Goal: Task Accomplishment & Management: Complete application form

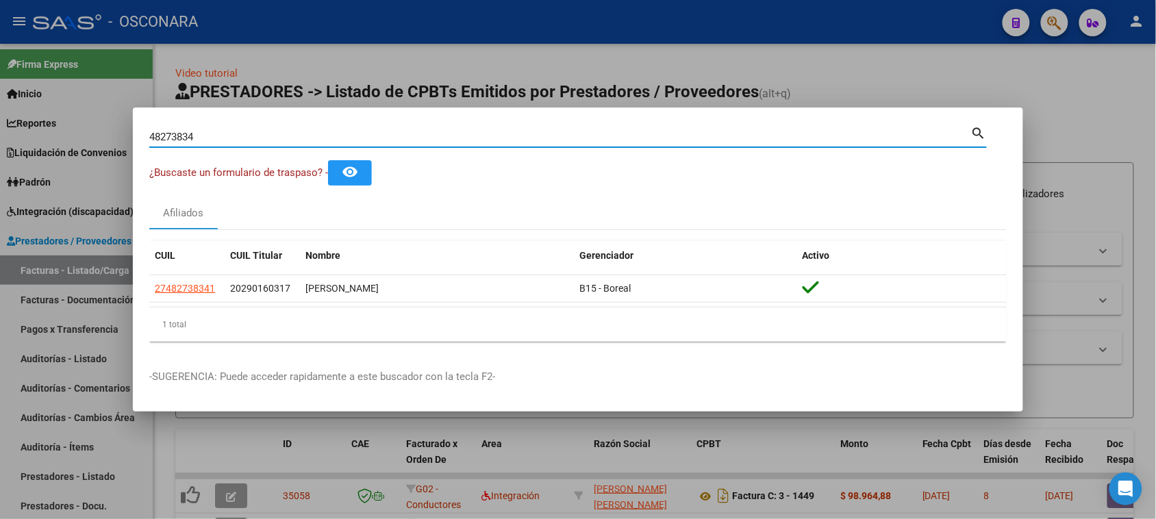
drag, startPoint x: 227, startPoint y: 134, endPoint x: 84, endPoint y: 125, distance: 142.8
click at [84, 125] on div "48273834 Buscar (apellido, dni, cuil, nro traspaso, cuit, obra social) search ¿…" at bounding box center [578, 259] width 1156 height 519
type input "33366895"
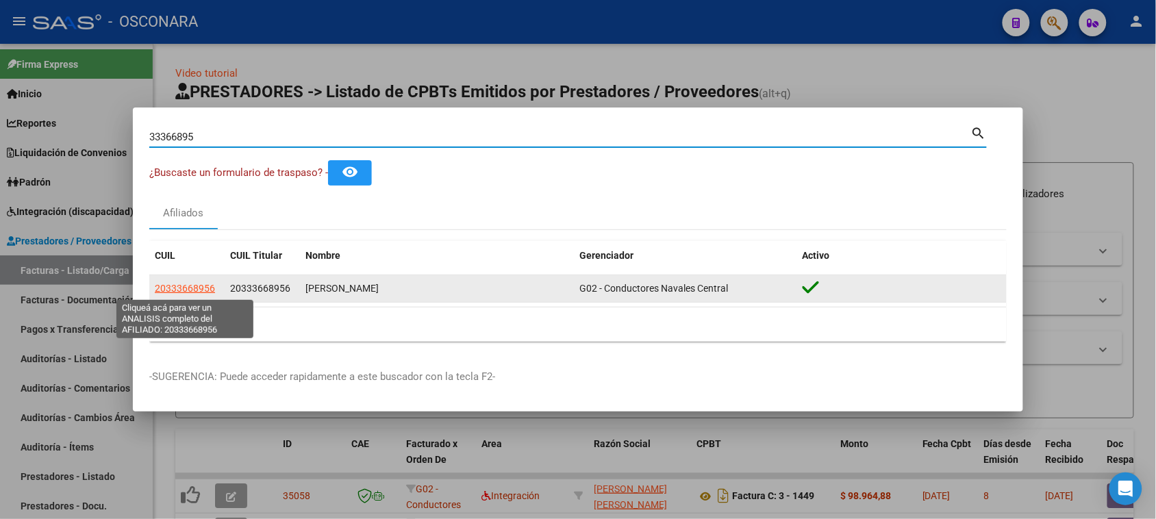
click at [192, 290] on span "20333668956" at bounding box center [185, 288] width 60 height 11
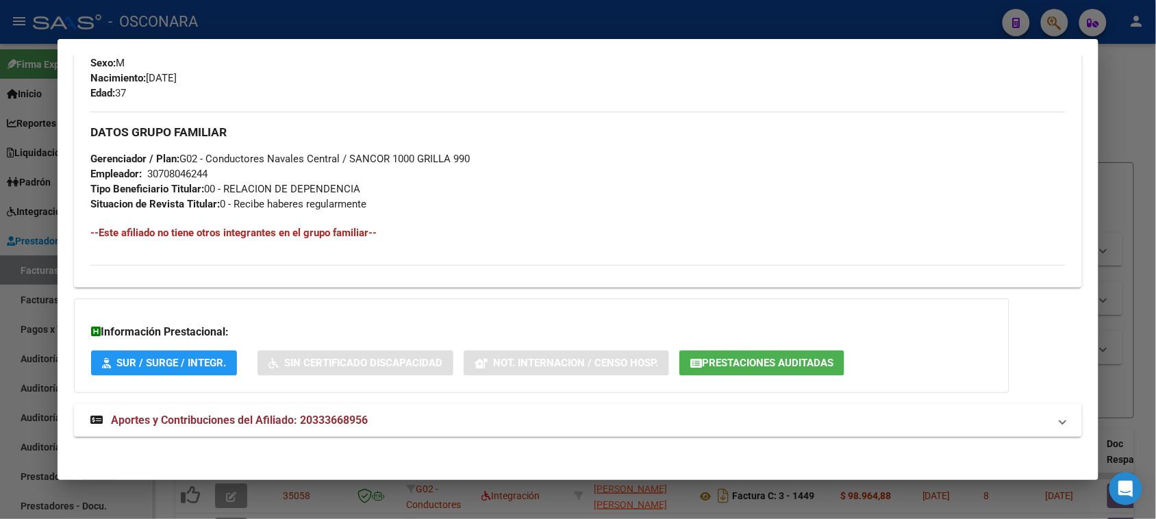
scroll to position [603, 0]
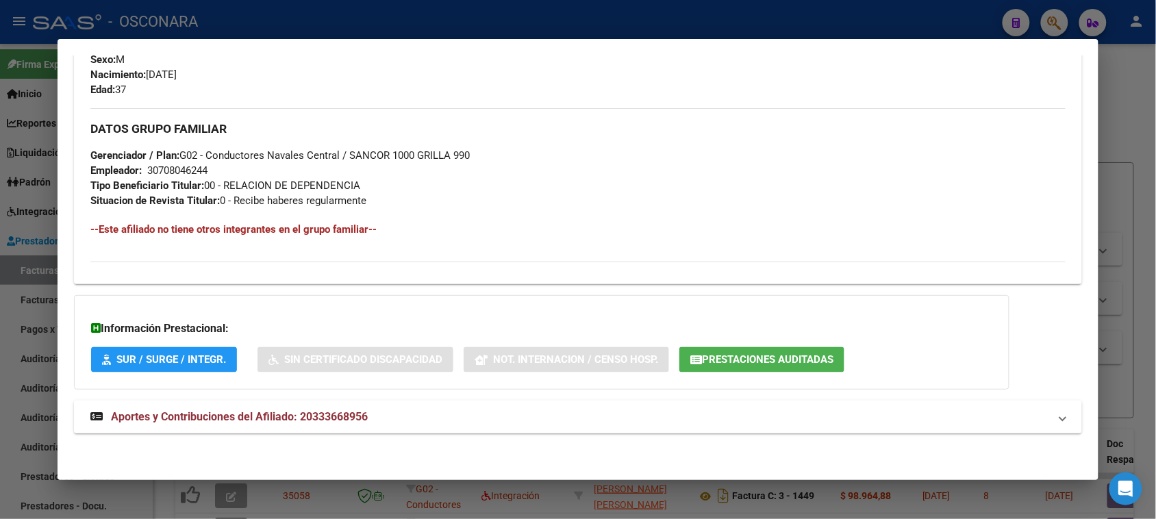
click at [241, 415] on span "Aportes y Contribuciones del Afiliado: 20333668956" at bounding box center [239, 416] width 257 height 13
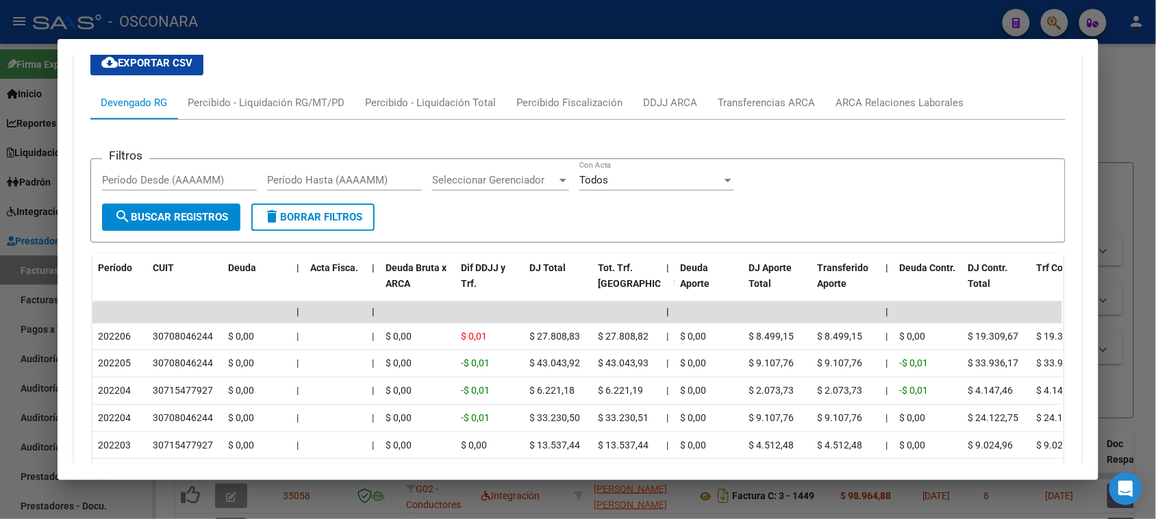
scroll to position [1031, 0]
click at [1128, 110] on div at bounding box center [578, 259] width 1156 height 519
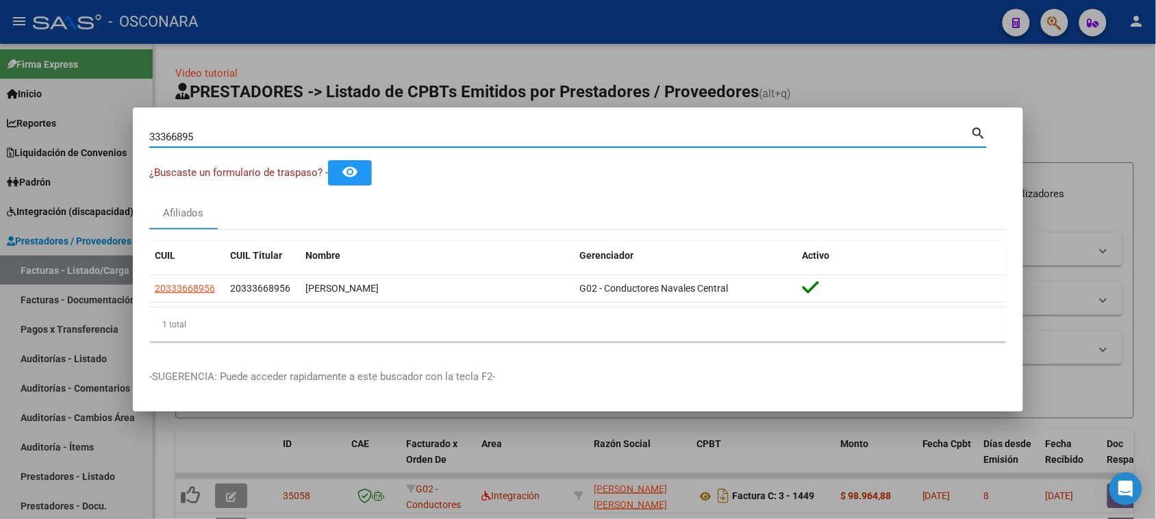
drag, startPoint x: 197, startPoint y: 135, endPoint x: 71, endPoint y: 136, distance: 126.0
click at [71, 136] on div "33366895 Buscar (apellido, dni, cuil, nro traspaso, cuit, obra social) search ¿…" at bounding box center [578, 259] width 1156 height 519
click at [227, 135] on input "33366895" at bounding box center [560, 137] width 822 height 12
drag, startPoint x: 497, startPoint y: 64, endPoint x: 480, endPoint y: 67, distance: 17.5
click at [497, 63] on div at bounding box center [578, 259] width 1156 height 519
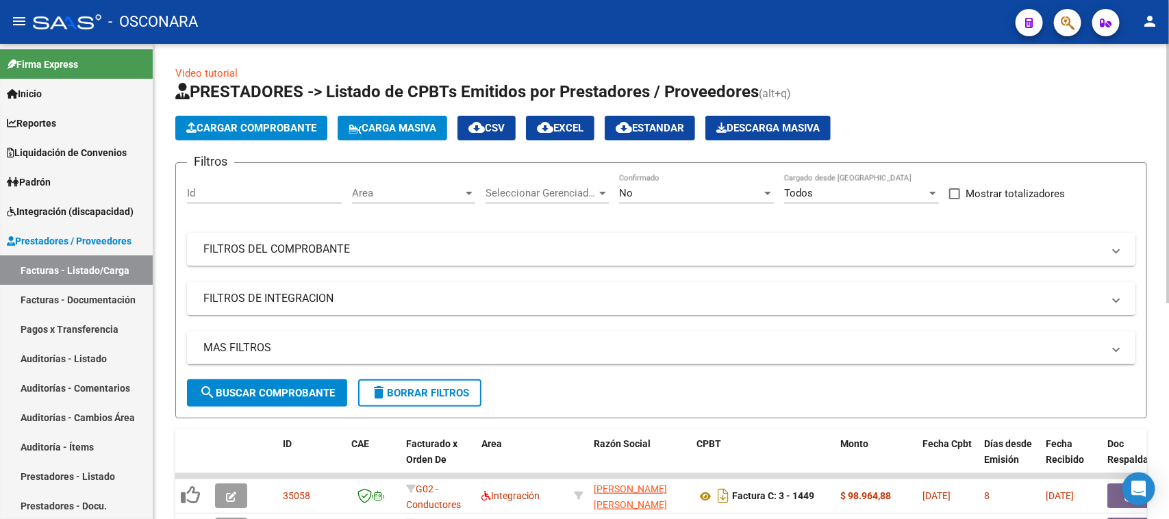
click at [211, 129] on span "Cargar Comprobante" at bounding box center [251, 128] width 130 height 12
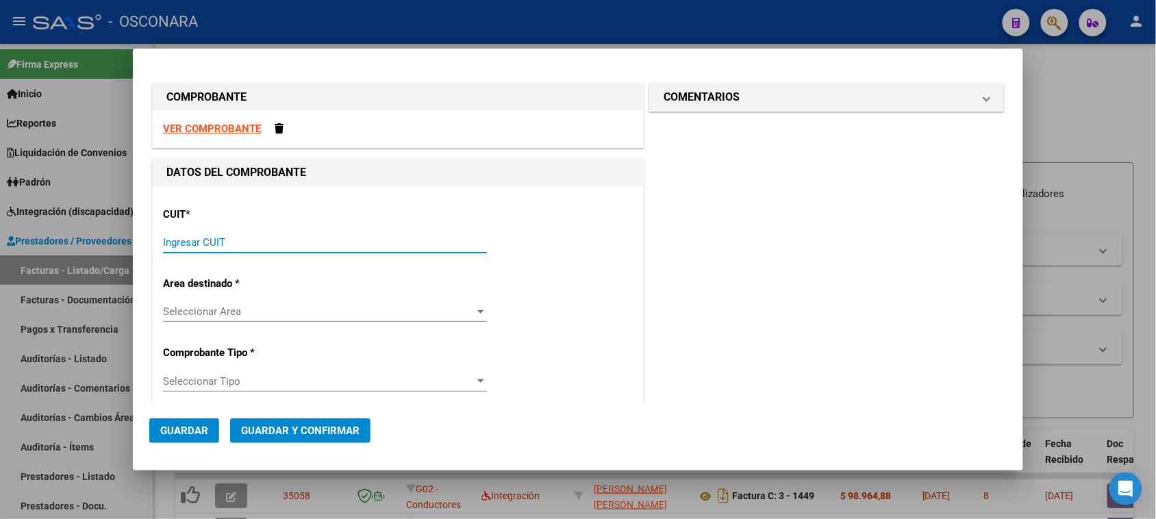
click at [251, 237] on input "Ingresar CUIT" at bounding box center [325, 242] width 324 height 12
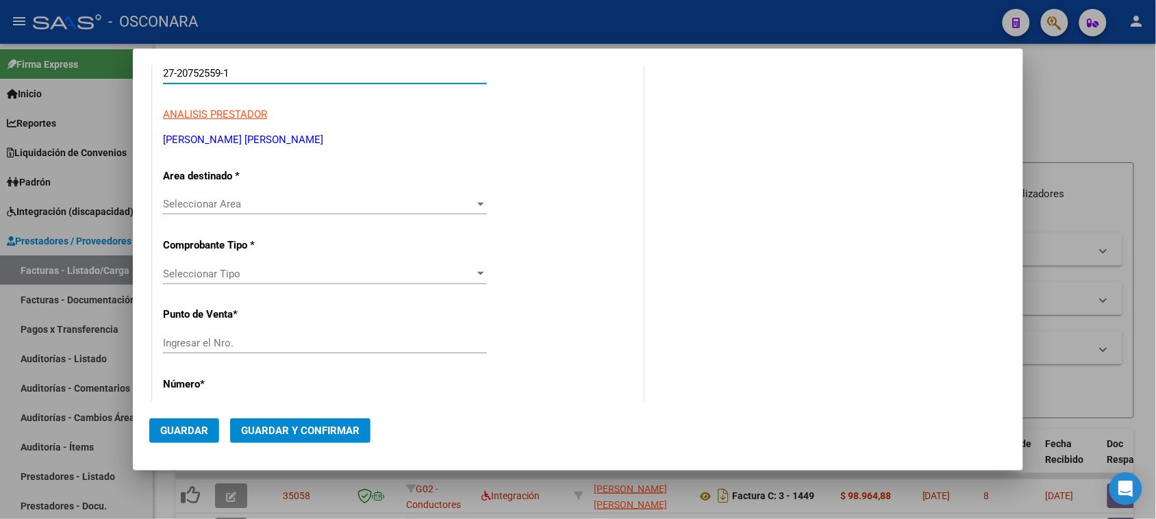
scroll to position [257, 0]
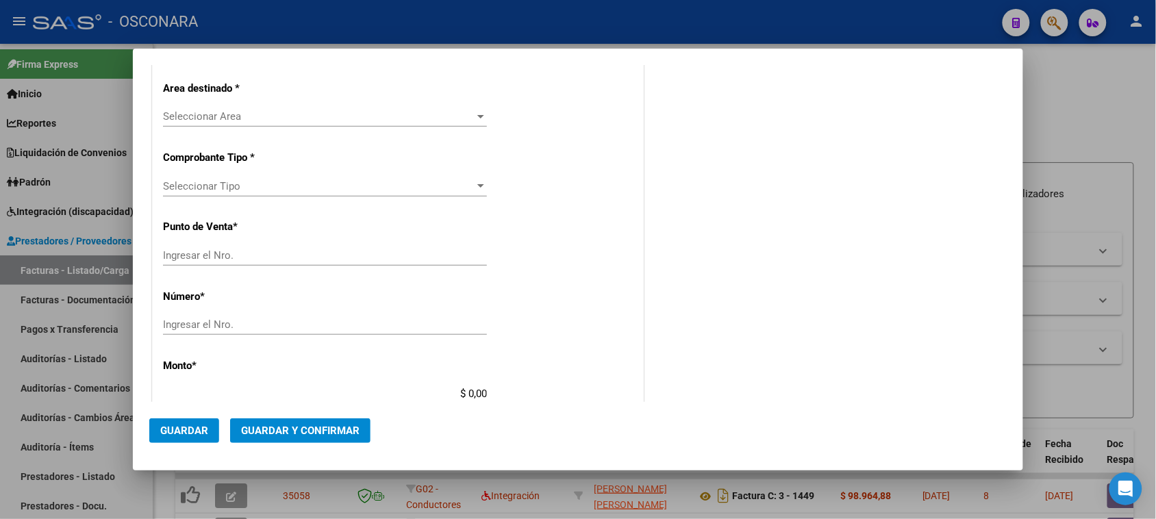
type input "27-20752559-1"
click at [202, 114] on span "Seleccionar Area" at bounding box center [319, 116] width 312 height 12
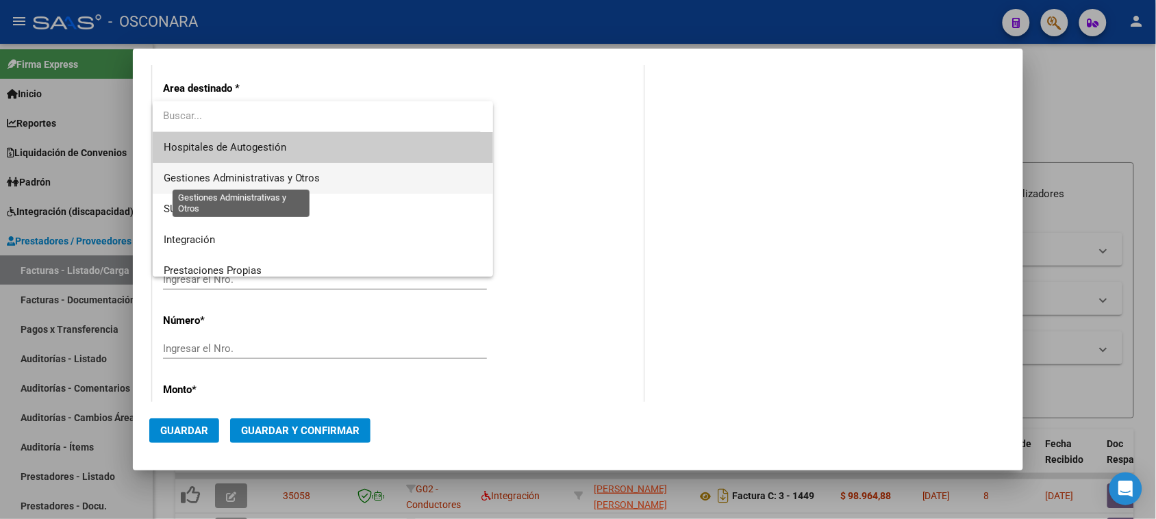
click at [227, 182] on span "Gestiones Administrativas y Otros" at bounding box center [242, 178] width 157 height 12
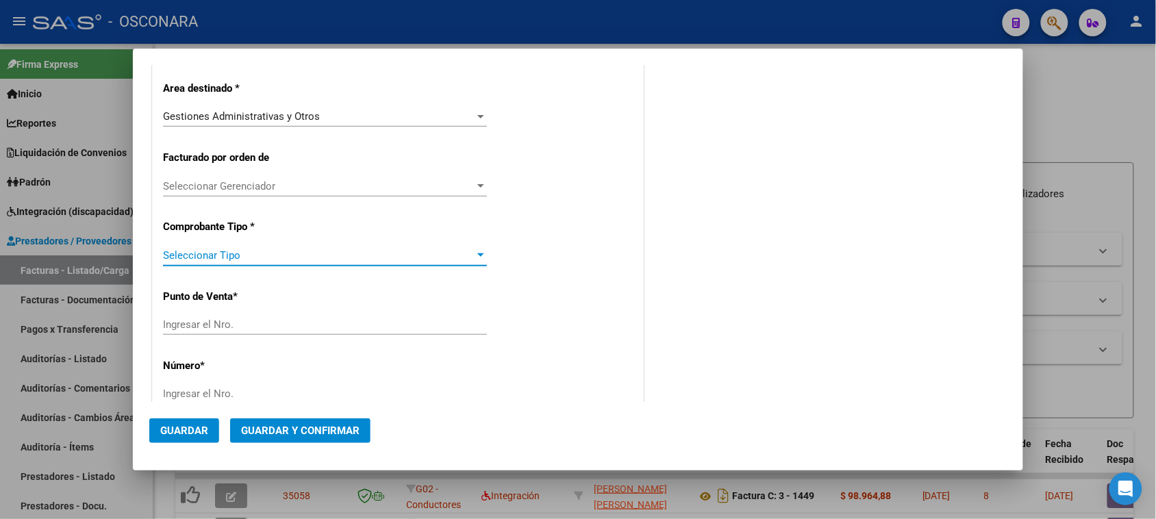
click at [214, 256] on span "Seleccionar Tipo" at bounding box center [319, 255] width 312 height 12
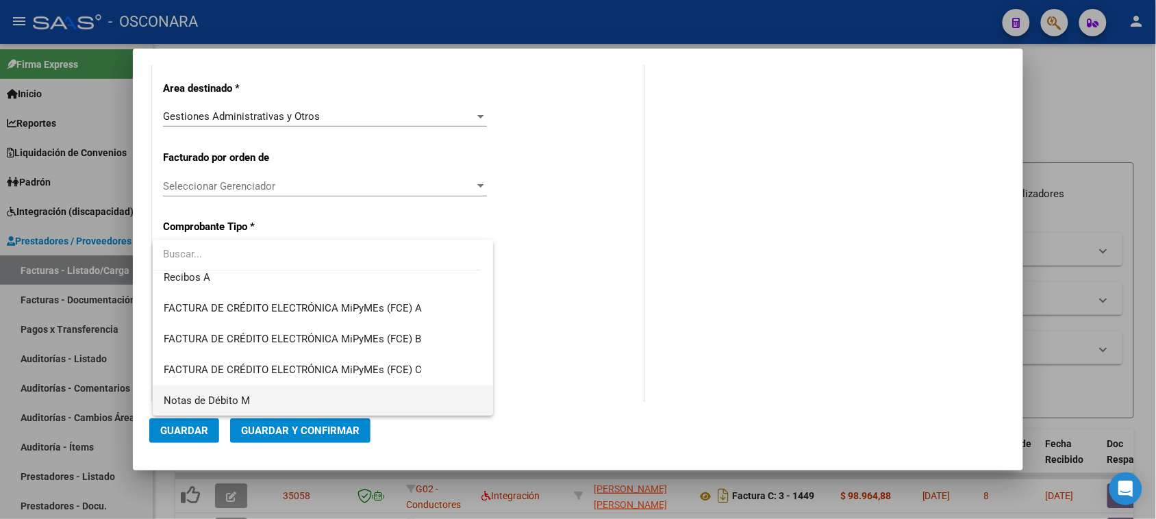
scroll to position [293, 0]
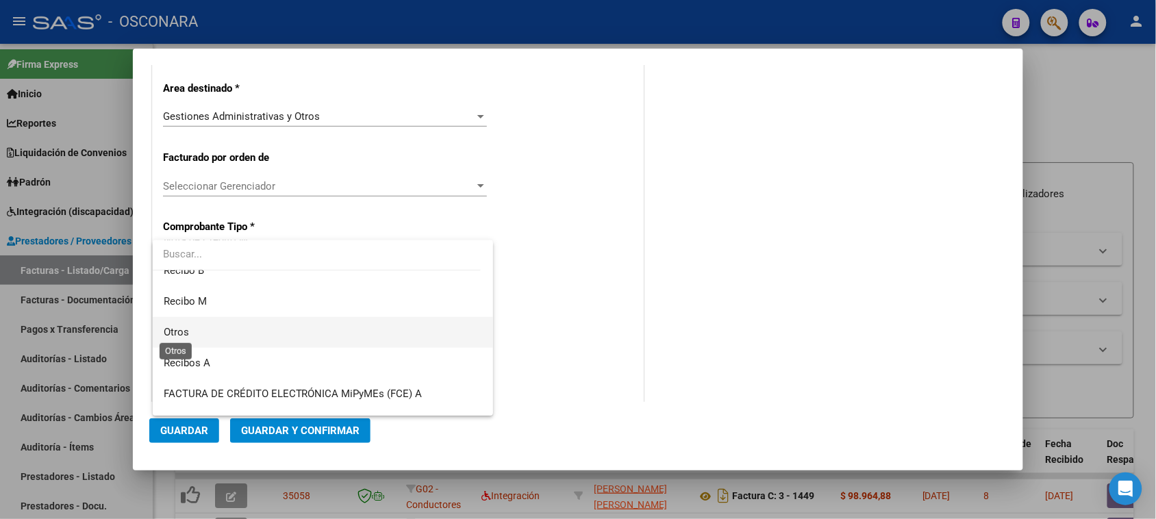
click at [180, 331] on span "Otros" at bounding box center [176, 332] width 25 height 12
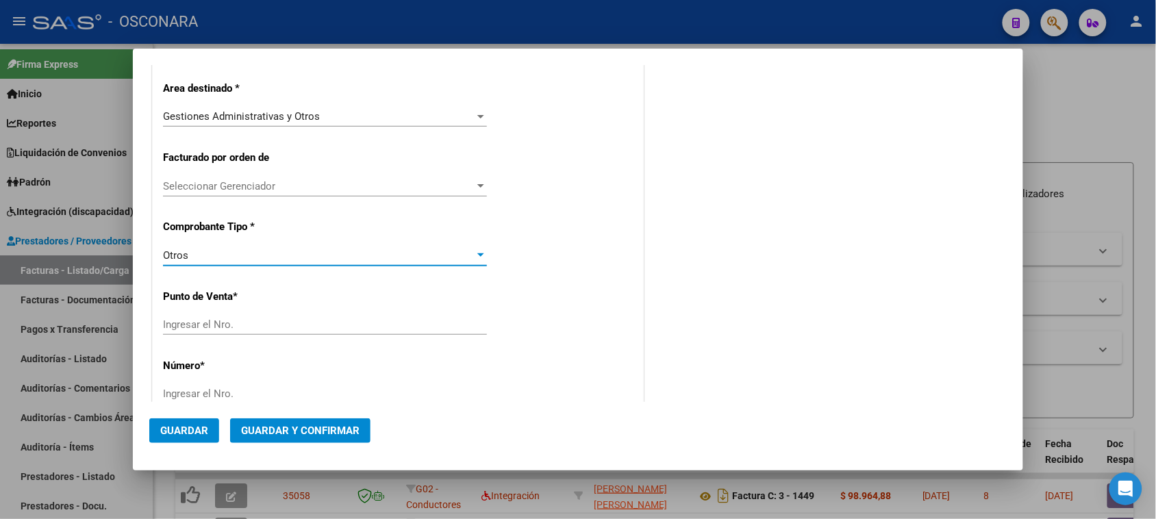
click at [197, 325] on input "Ingresar el Nro." at bounding box center [325, 325] width 324 height 12
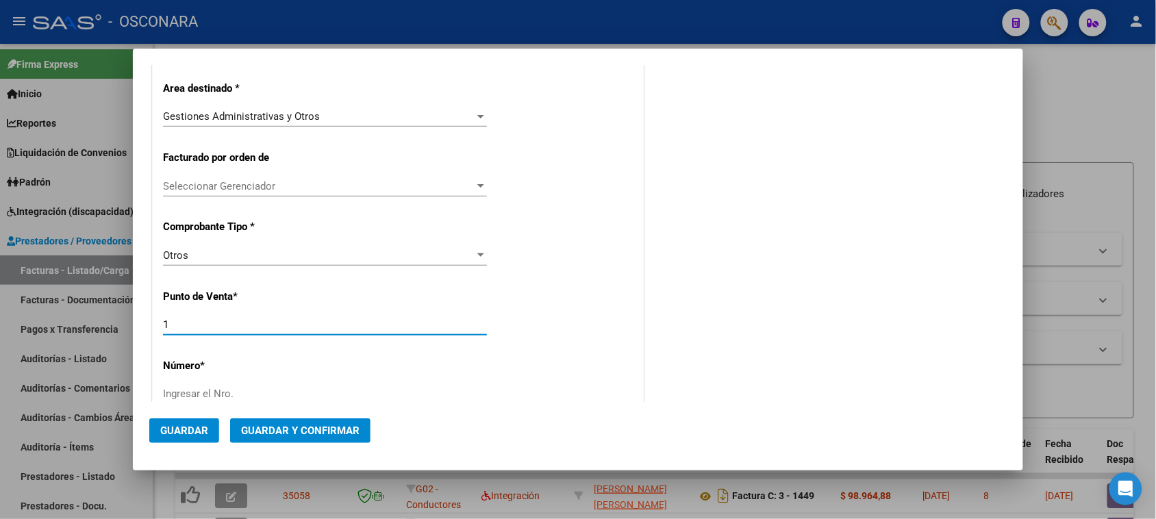
type input "1"
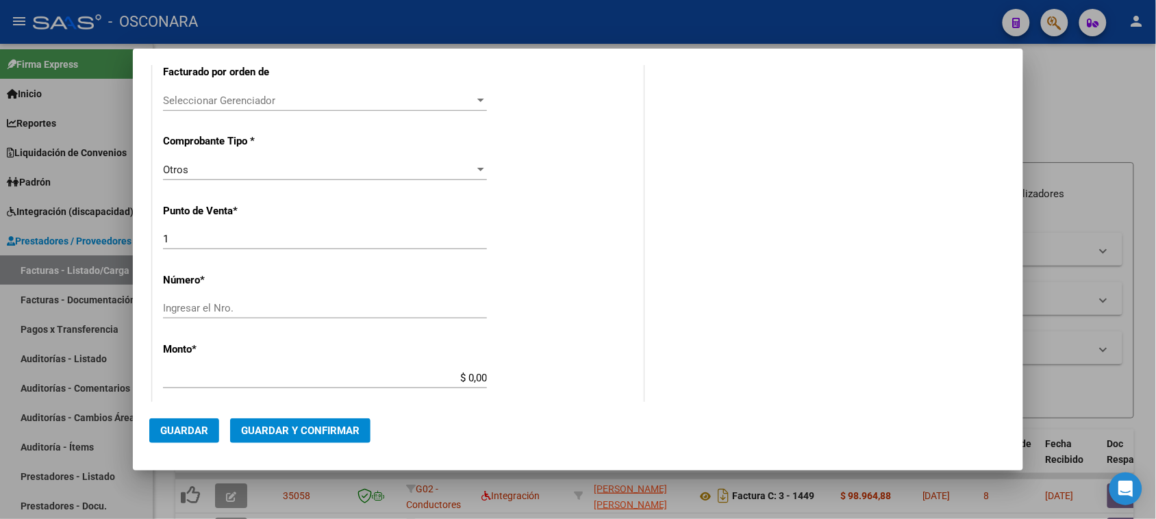
click at [183, 300] on div "Ingresar el Nro." at bounding box center [325, 308] width 324 height 21
type input "120"
drag, startPoint x: 464, startPoint y: 377, endPoint x: 563, endPoint y: 368, distance: 99.8
click at [563, 368] on div "CUIT * 27-20752559-1 Ingresar CUIT ANALISIS PRESTADOR [PERSON_NAME] [PERSON_NAM…" at bounding box center [398, 364] width 490 height 1041
type input "$ 1.530.000,00"
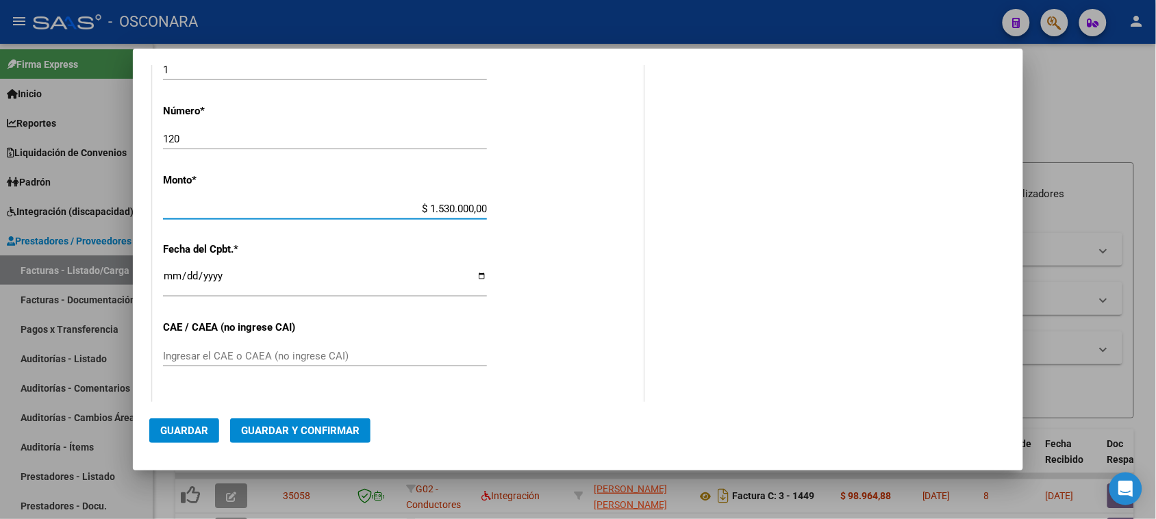
scroll to position [514, 0]
click at [169, 279] on input "Ingresar la fecha" at bounding box center [325, 280] width 324 height 22
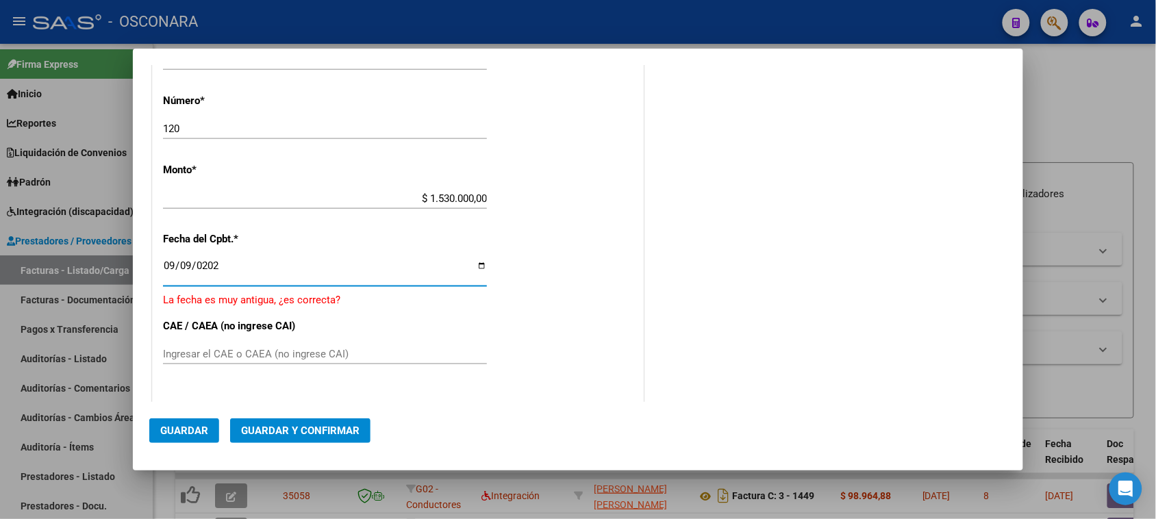
type input "[DATE]"
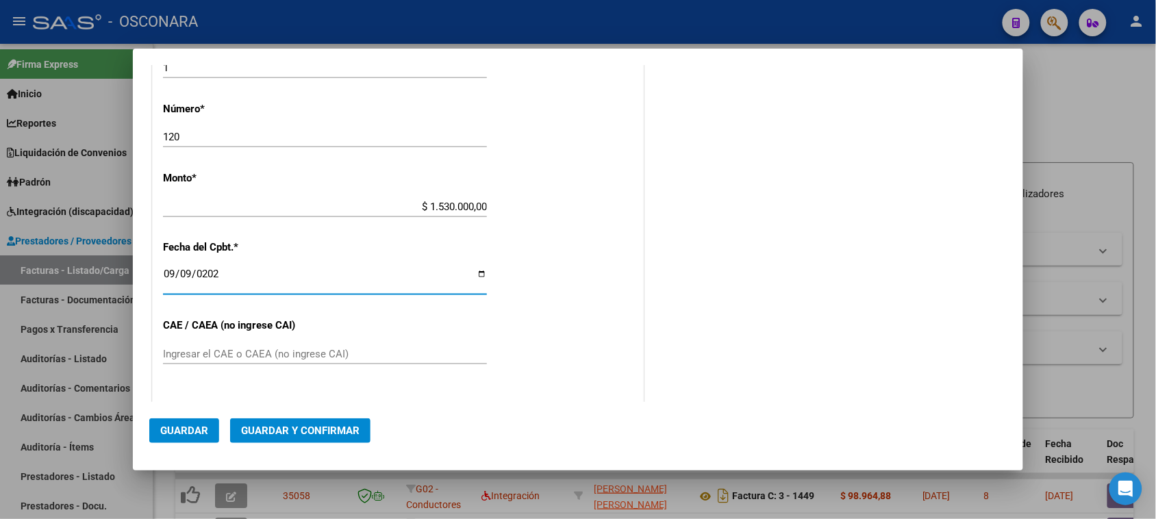
click at [303, 435] on span "Guardar y Confirmar" at bounding box center [300, 431] width 119 height 12
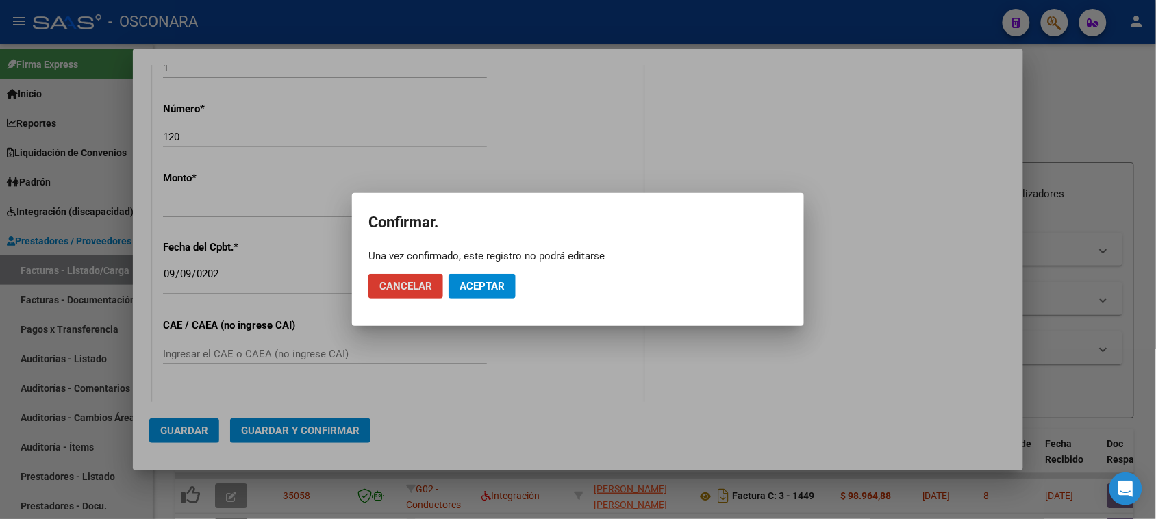
click at [487, 279] on button "Aceptar" at bounding box center [482, 286] width 67 height 25
click at [549, 292] on button "Guardar igualmente." at bounding box center [518, 286] width 138 height 25
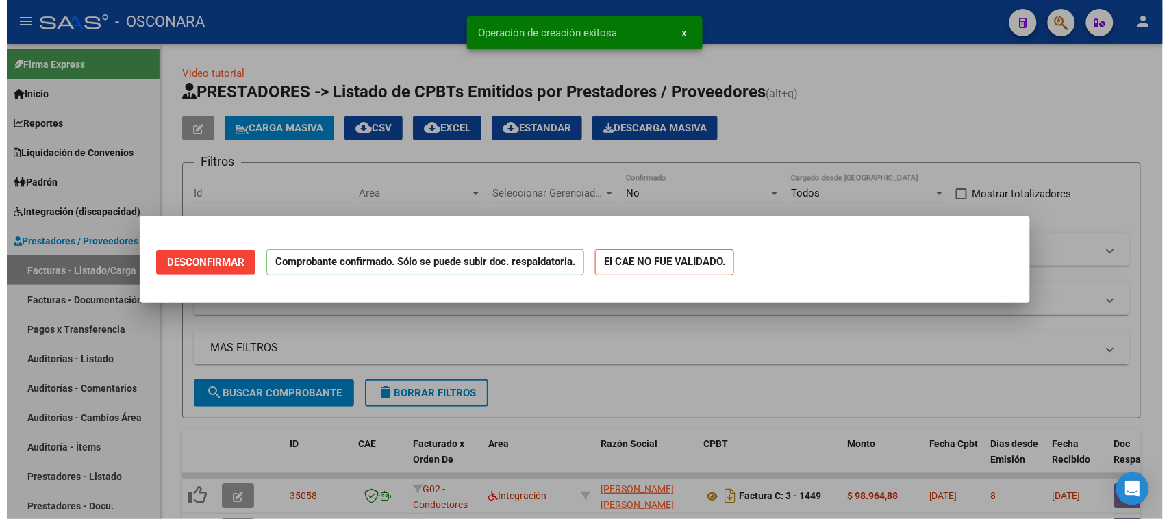
scroll to position [0, 0]
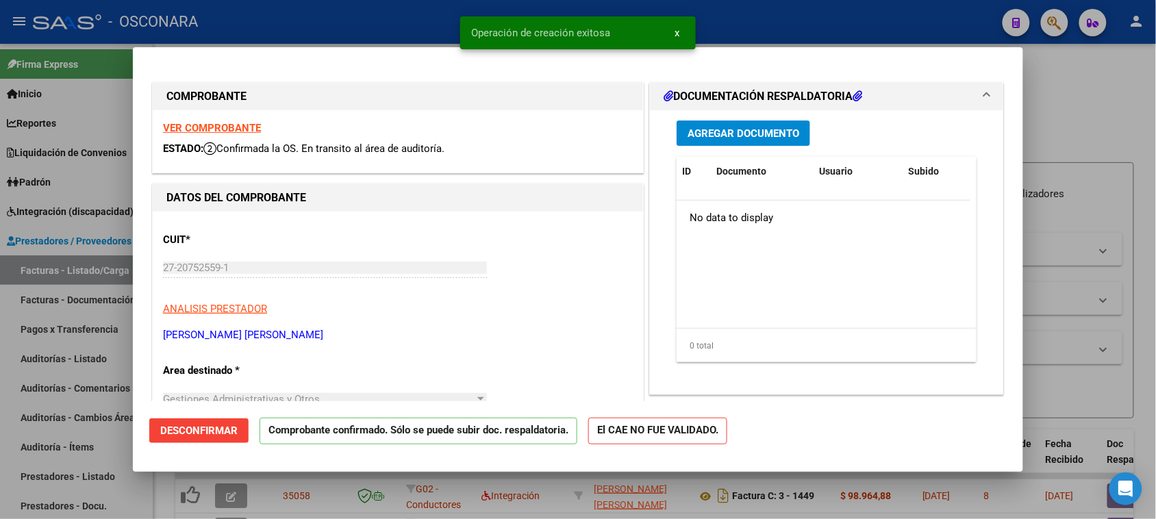
click at [0, 446] on div at bounding box center [578, 259] width 1156 height 519
type input "$ 0,00"
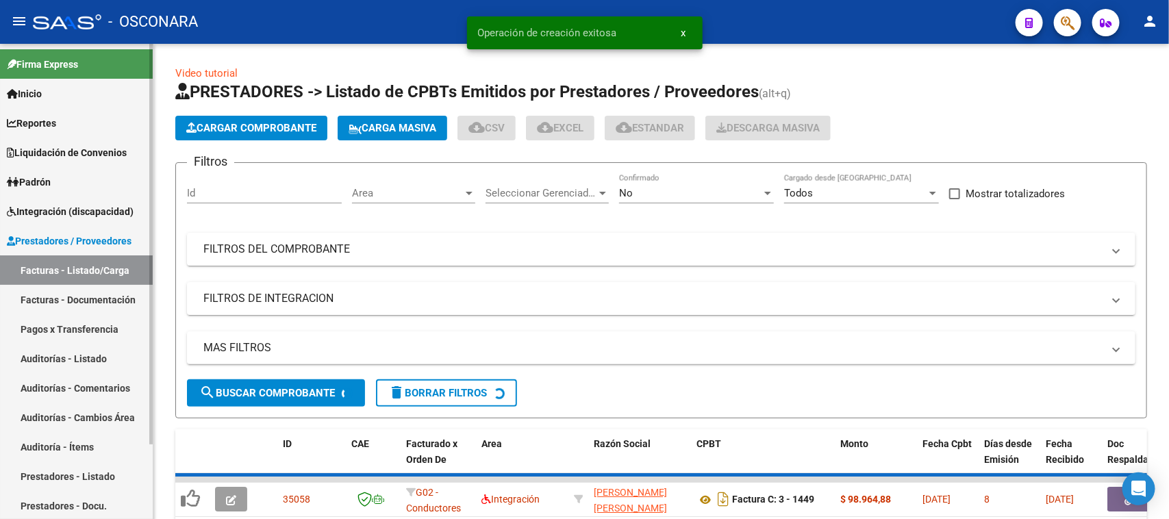
click at [46, 355] on link "Auditorías - Listado" at bounding box center [76, 358] width 153 height 29
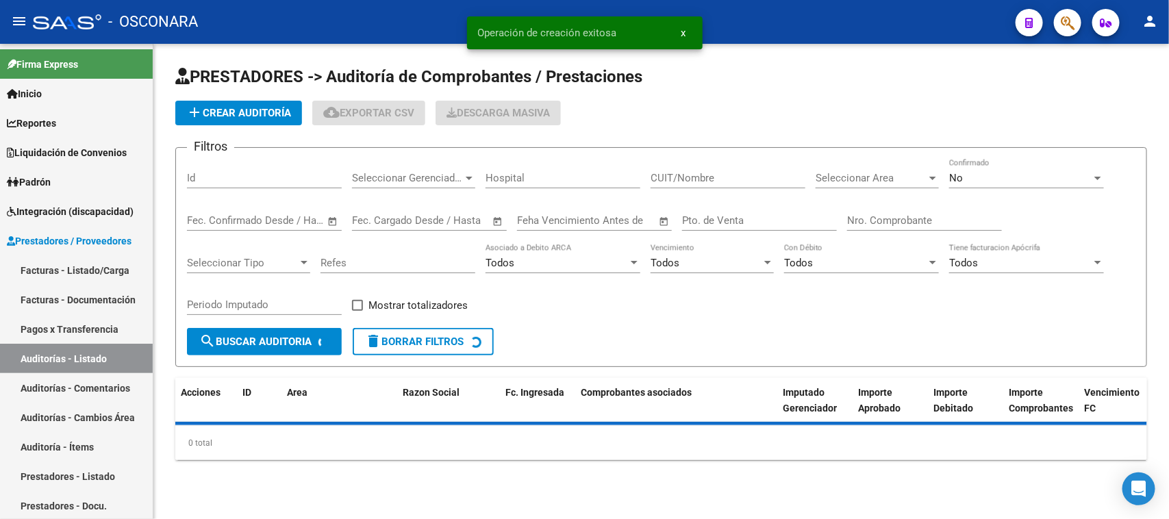
click at [257, 93] on app-list-header "PRESTADORES -> Auditoría de Comprobantes / Prestaciones add Crear Auditoría clo…" at bounding box center [661, 216] width 972 height 301
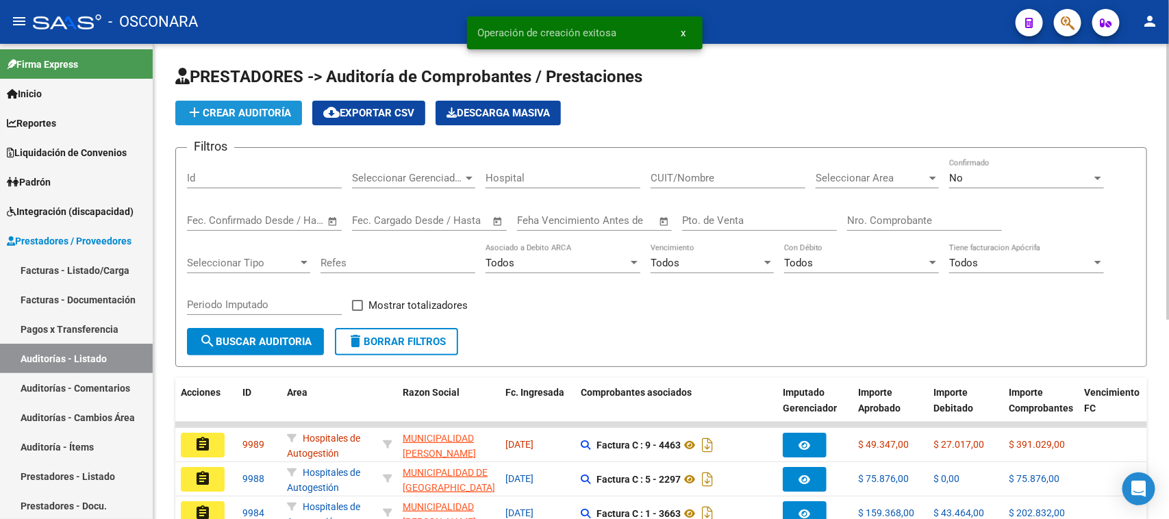
click at [252, 110] on span "add Crear Auditoría" at bounding box center [238, 113] width 105 height 12
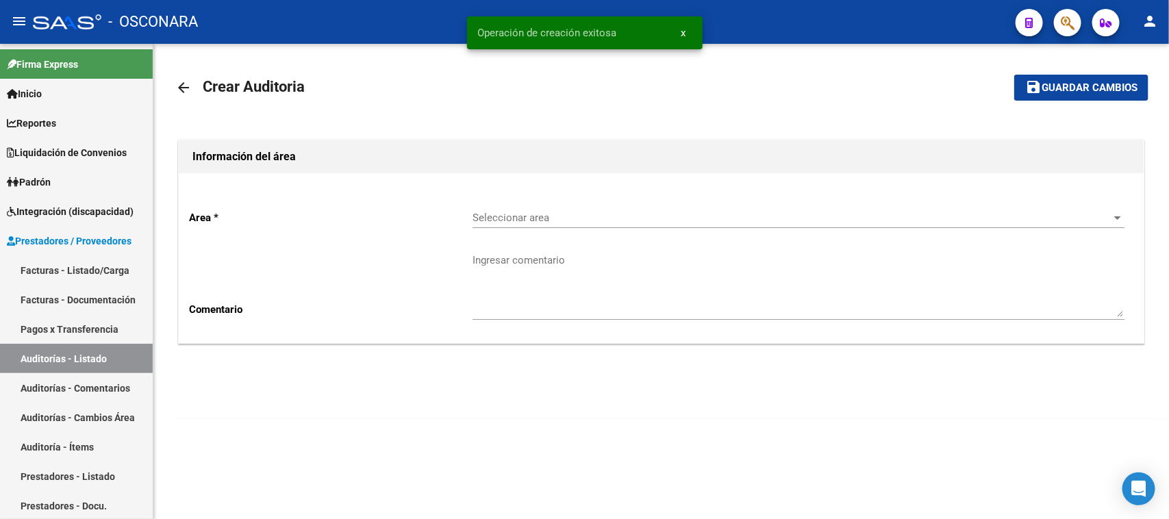
click at [523, 221] on span "Seleccionar area" at bounding box center [793, 218] width 640 height 12
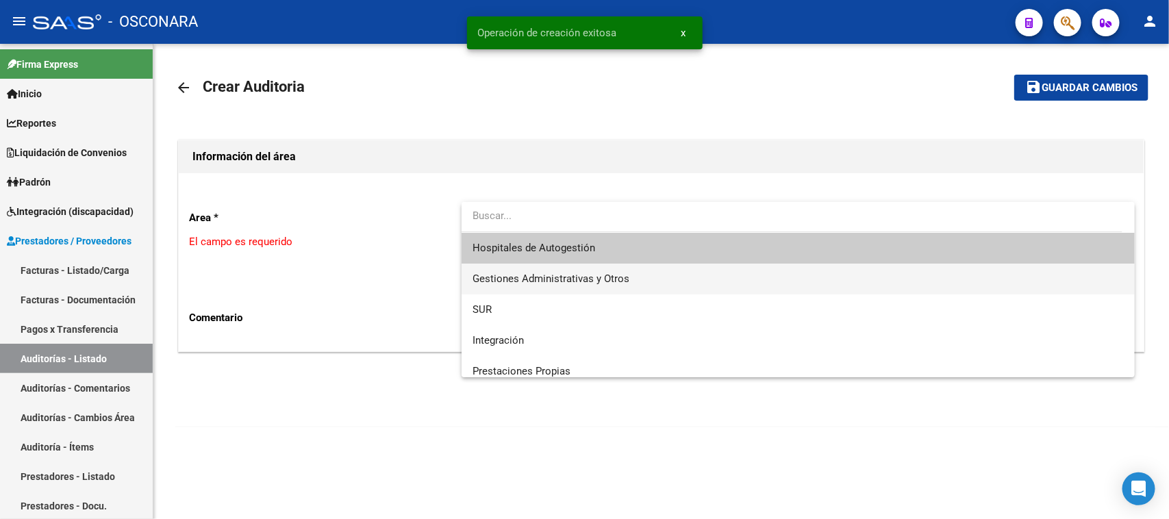
click at [536, 275] on span "Gestiones Administrativas y Otros" at bounding box center [551, 279] width 157 height 12
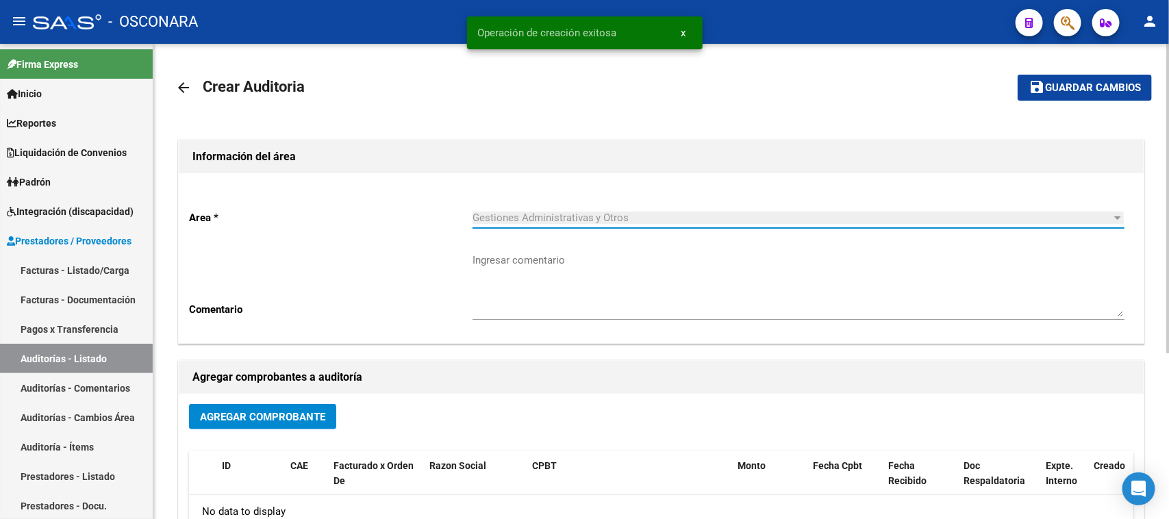
click at [284, 428] on button "Agregar Comprobante" at bounding box center [262, 416] width 147 height 25
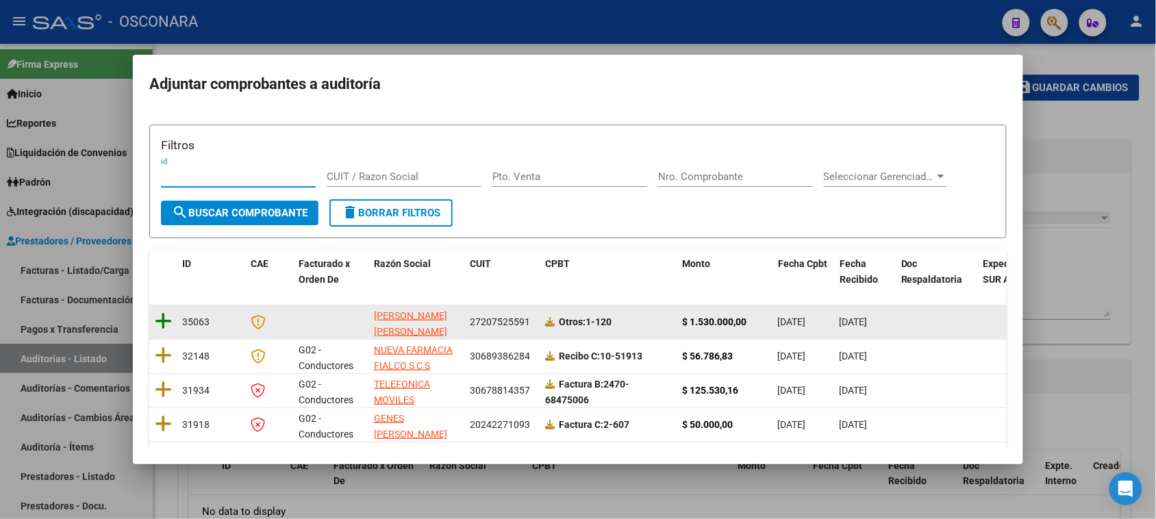
click at [164, 317] on icon at bounding box center [163, 321] width 17 height 19
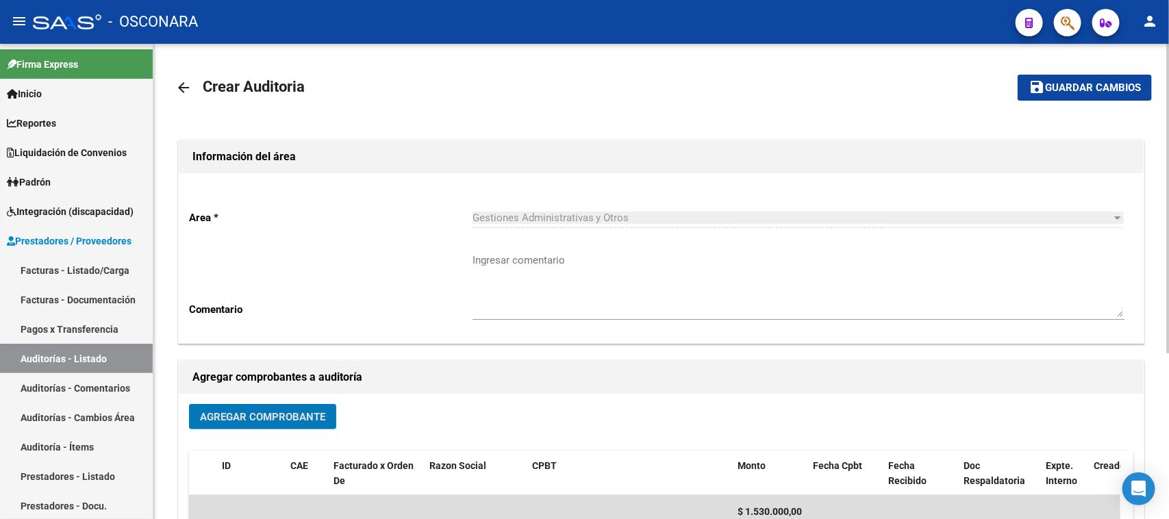
click at [1054, 79] on button "save Guardar cambios" at bounding box center [1085, 87] width 134 height 25
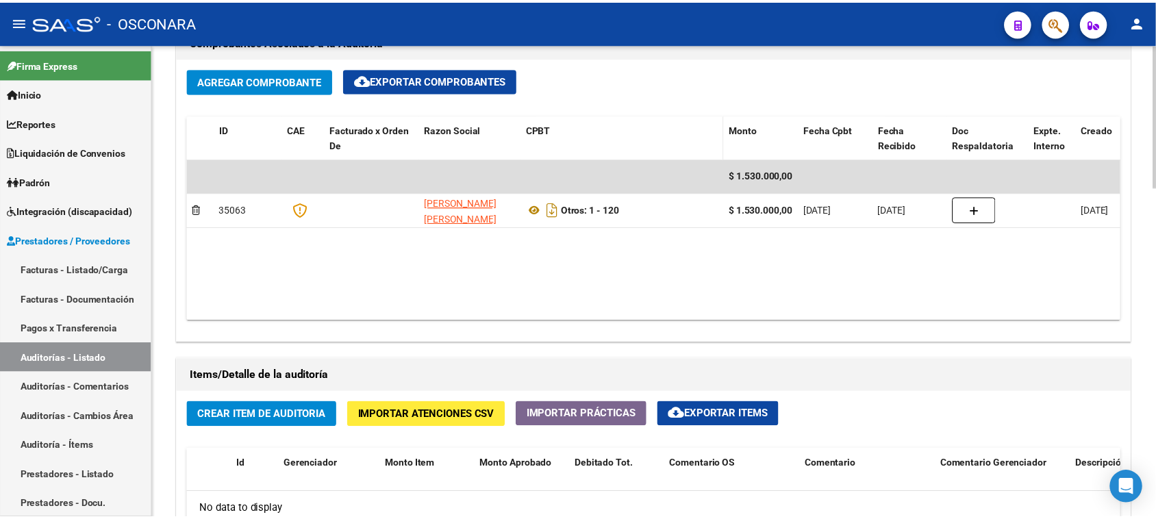
scroll to position [771, 0]
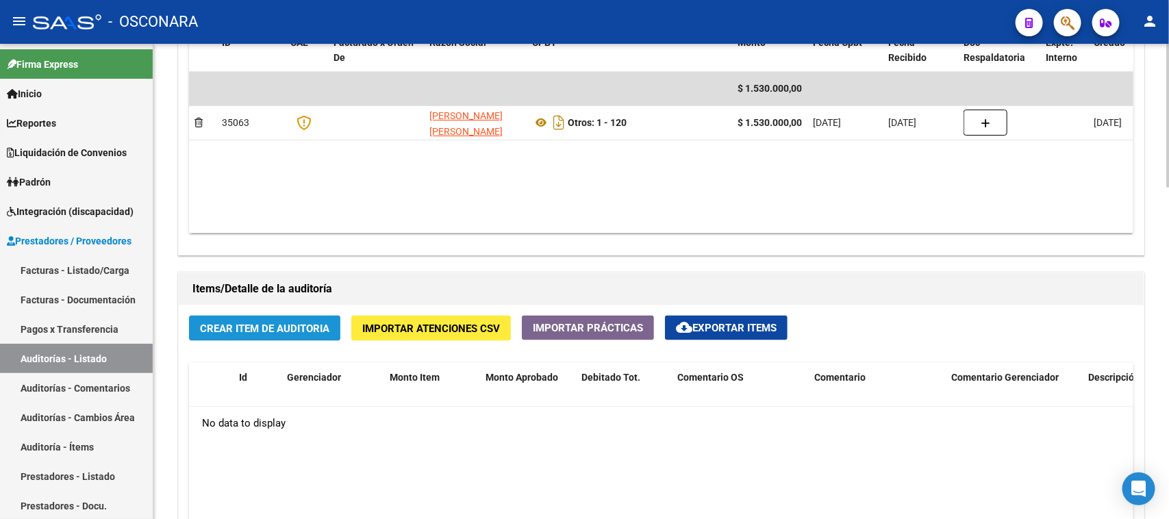
click at [258, 324] on span "Crear Item de Auditoria" at bounding box center [264, 329] width 129 height 12
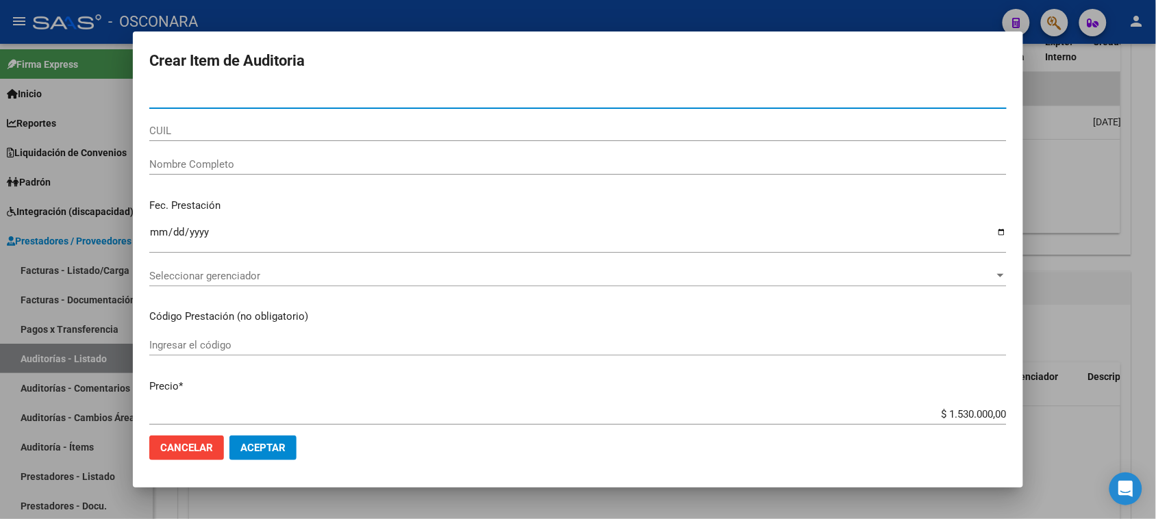
paste input "-25112852"
click at [152, 96] on input "-25112852" at bounding box center [578, 98] width 858 height 12
type input "25112852"
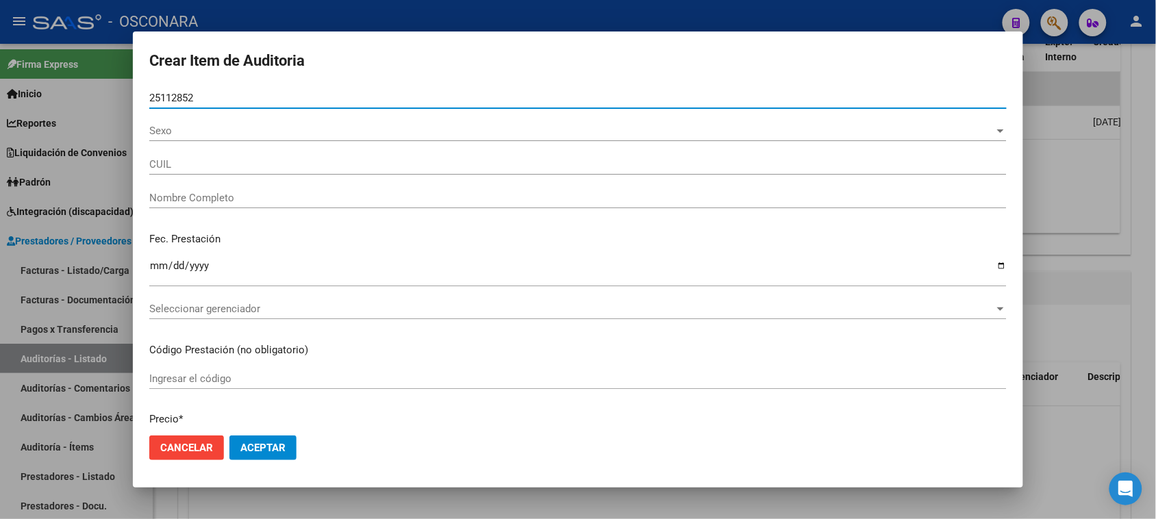
type input "27251128524"
type input "[PERSON_NAME]"
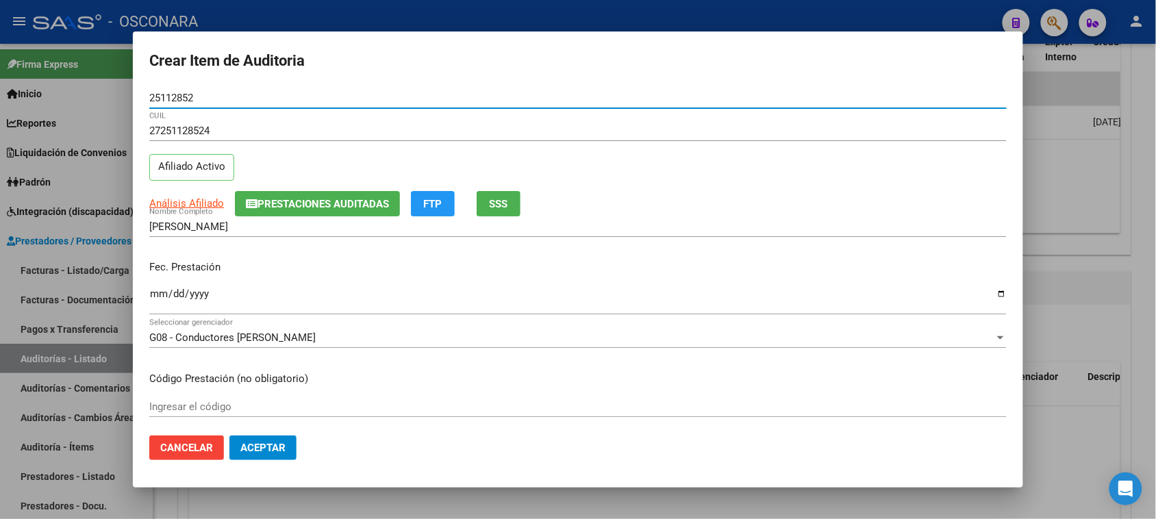
type input "25112852"
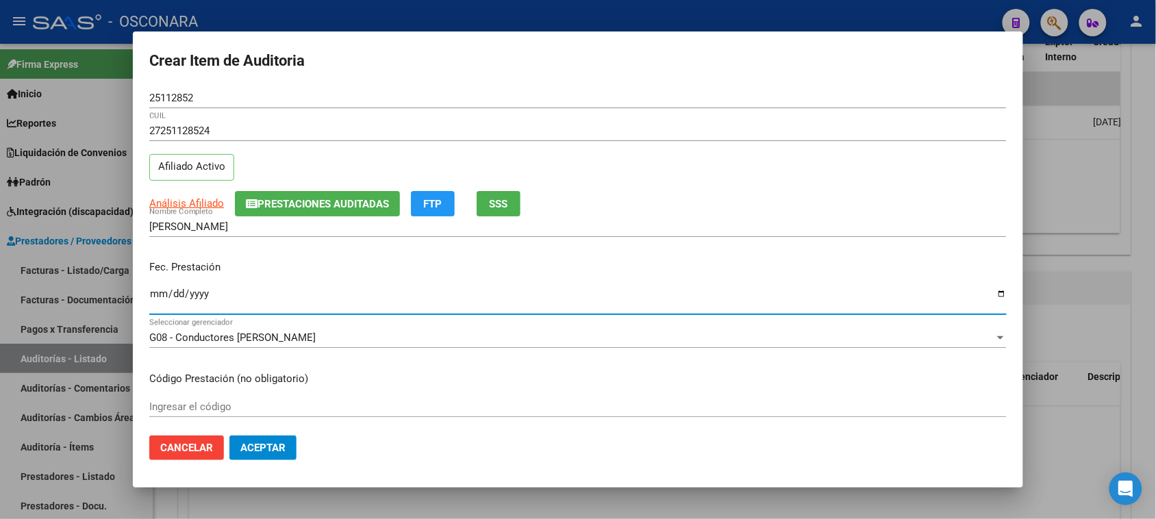
click at [153, 295] on input "Ingresar la fecha" at bounding box center [578, 299] width 858 height 22
type input "[DATE]"
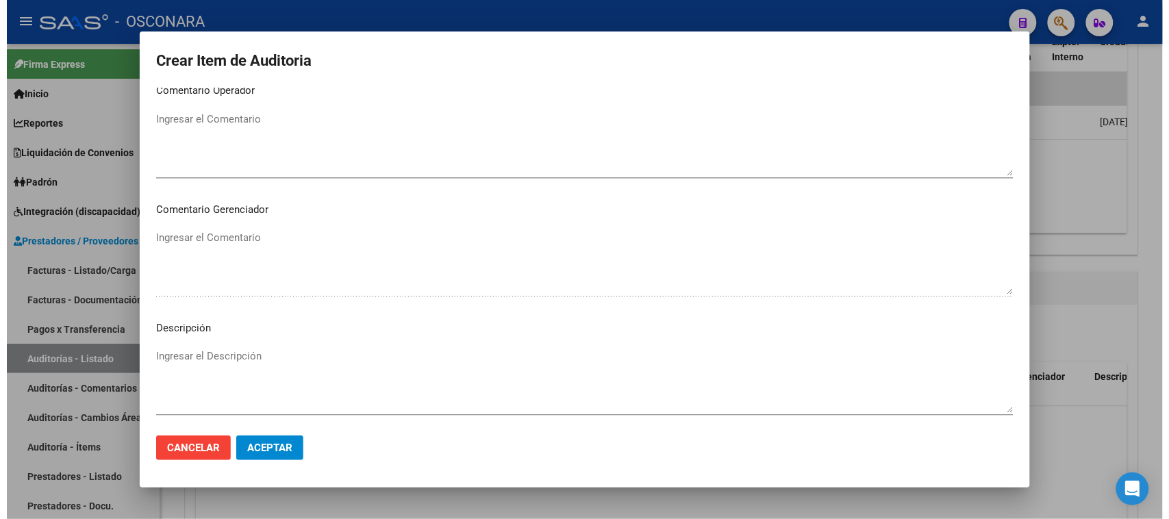
scroll to position [895, 0]
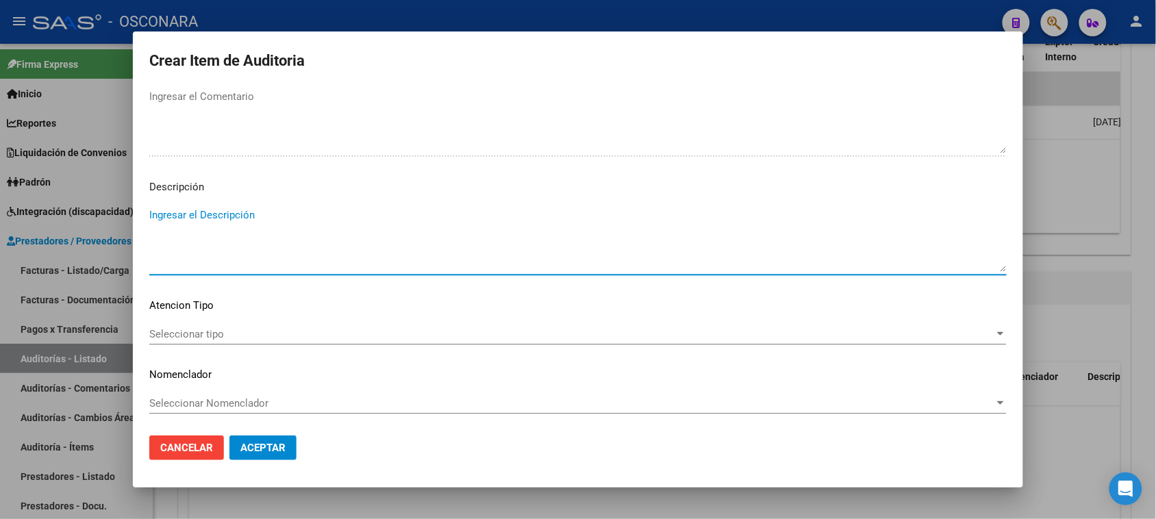
click at [268, 240] on textarea "Ingresar el Descripción" at bounding box center [578, 240] width 858 height 64
type textarea "SE ABONA ANATOMIA PATOLOGIA A LABORATORIO DE RAHEB MIRTA"
click at [197, 332] on span "Seleccionar tipo" at bounding box center [571, 334] width 845 height 12
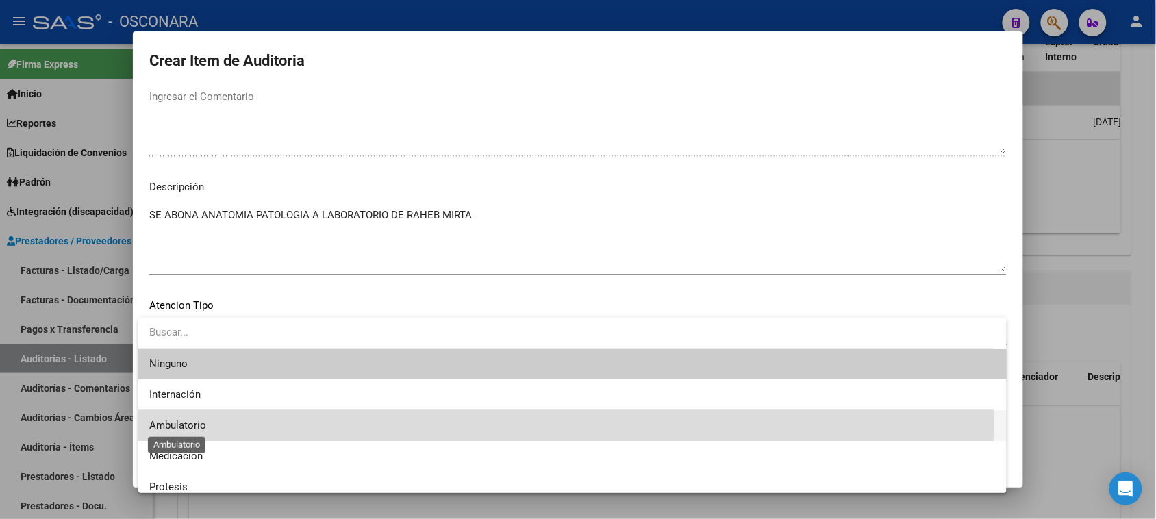
click at [197, 425] on span "Ambulatorio" at bounding box center [177, 425] width 57 height 12
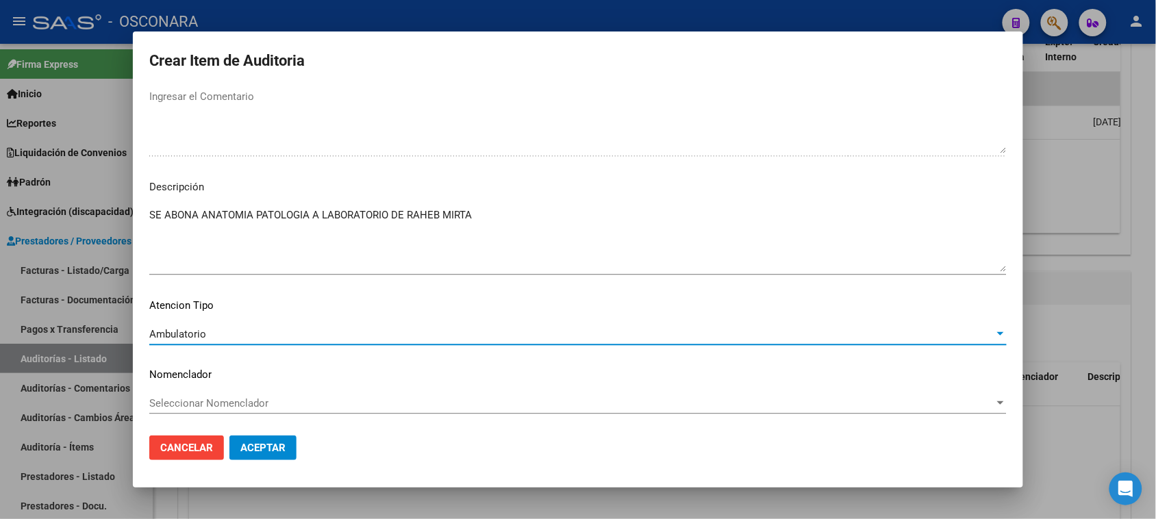
click at [264, 447] on span "Aceptar" at bounding box center [262, 448] width 45 height 12
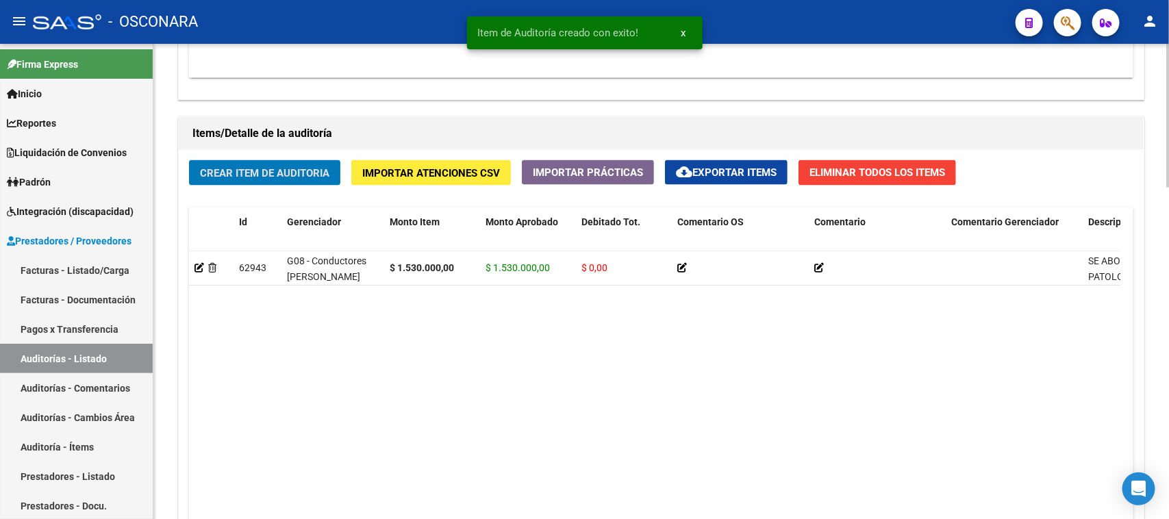
scroll to position [1097, 0]
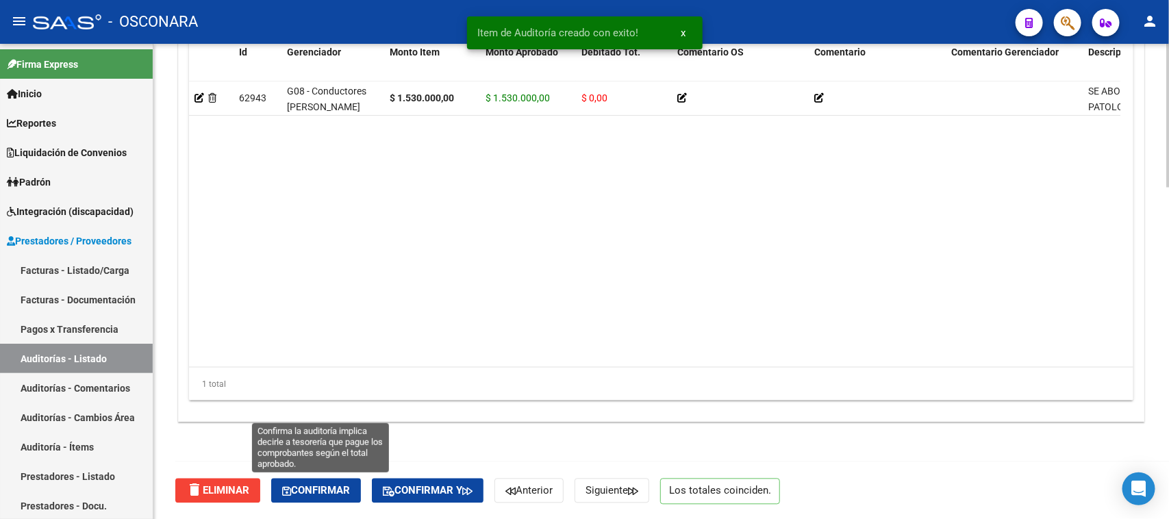
click at [326, 480] on button "Confirmar" at bounding box center [316, 491] width 90 height 25
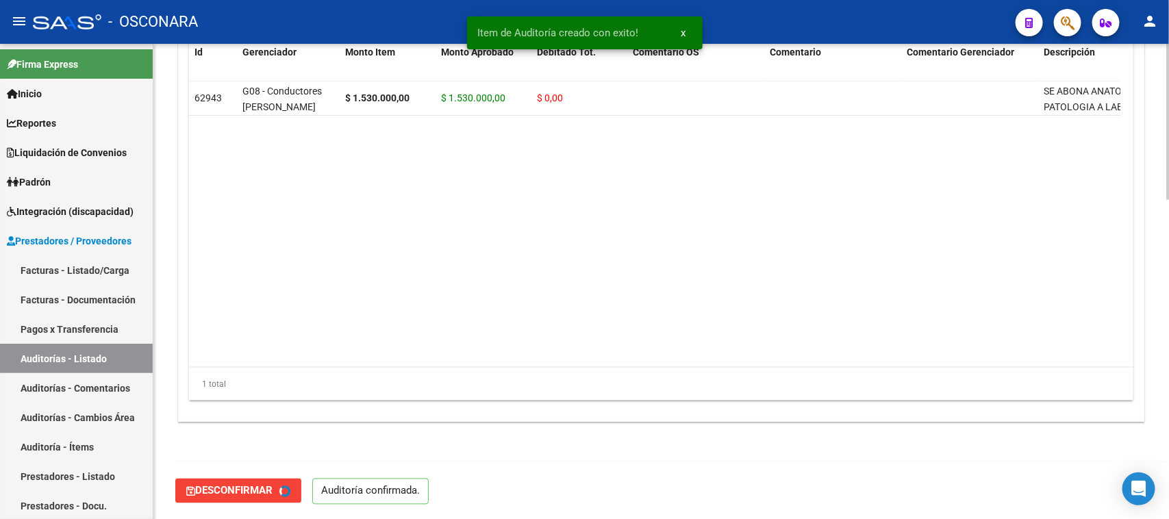
type input "202509"
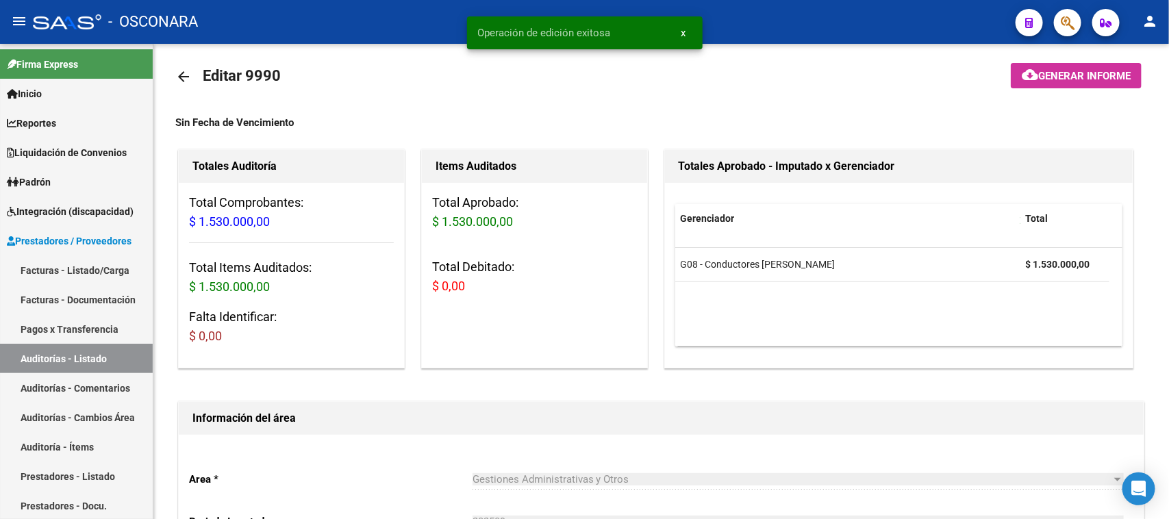
scroll to position [0, 0]
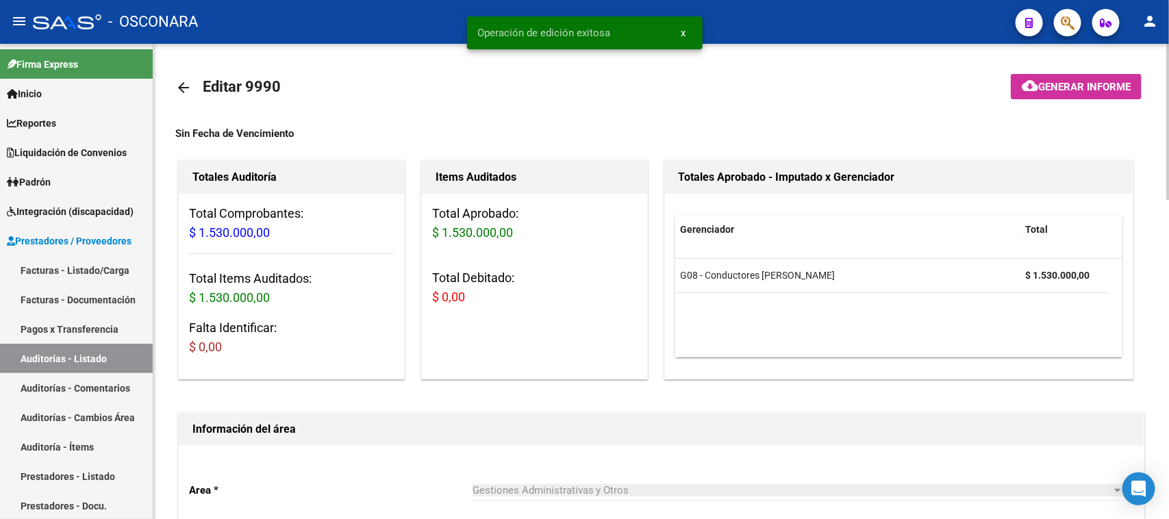
click at [1078, 91] on span "Generar informe" at bounding box center [1085, 87] width 92 height 12
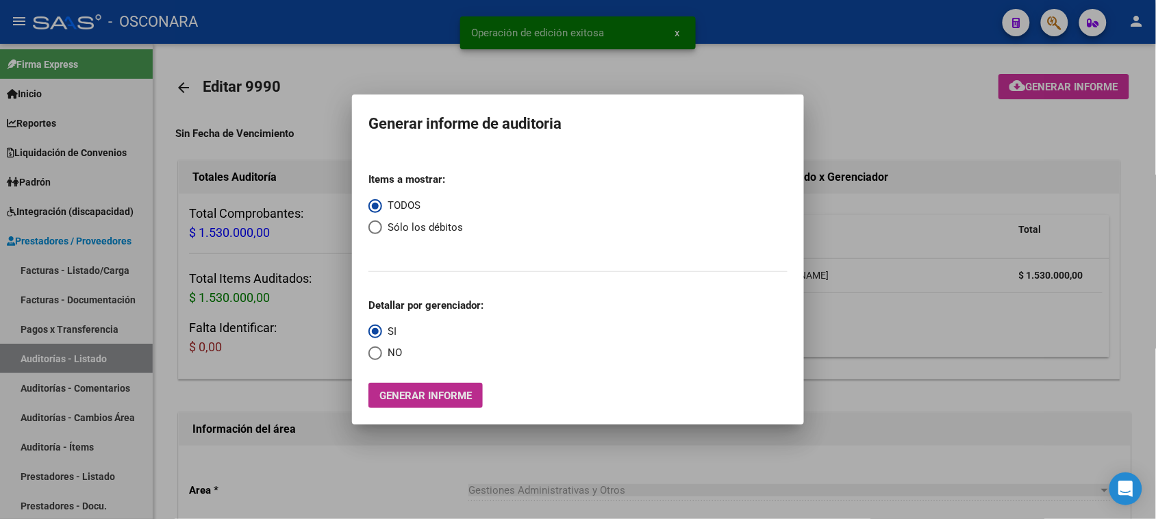
click at [423, 384] on button "Generar informe" at bounding box center [426, 395] width 114 height 25
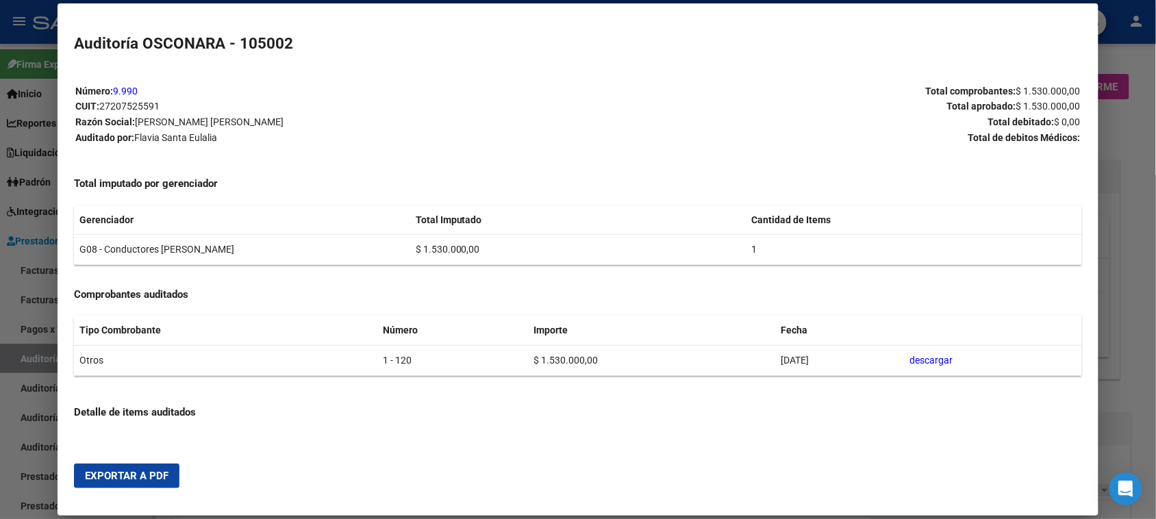
click at [120, 469] on button "Exportar a PDF" at bounding box center [126, 476] width 105 height 25
click at [1118, 210] on div at bounding box center [578, 259] width 1156 height 519
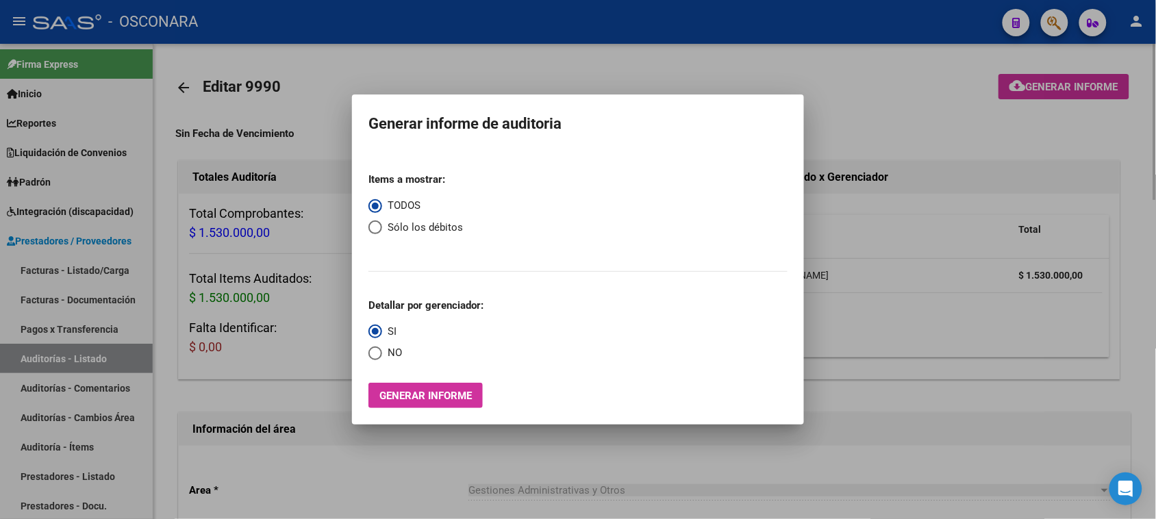
click at [848, 128] on div at bounding box center [578, 259] width 1156 height 519
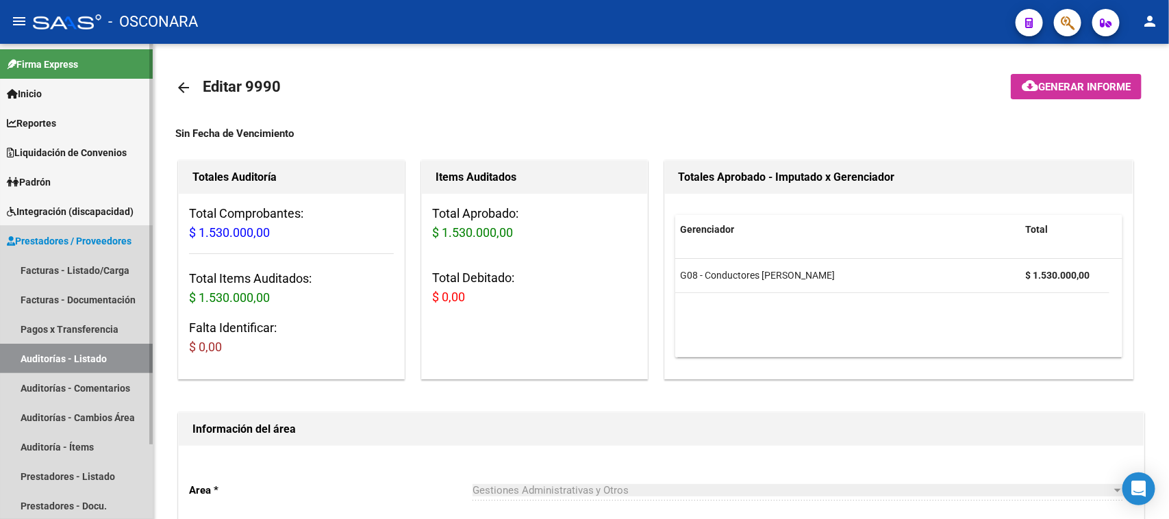
click at [79, 251] on link "Prestadores / Proveedores" at bounding box center [76, 240] width 153 height 29
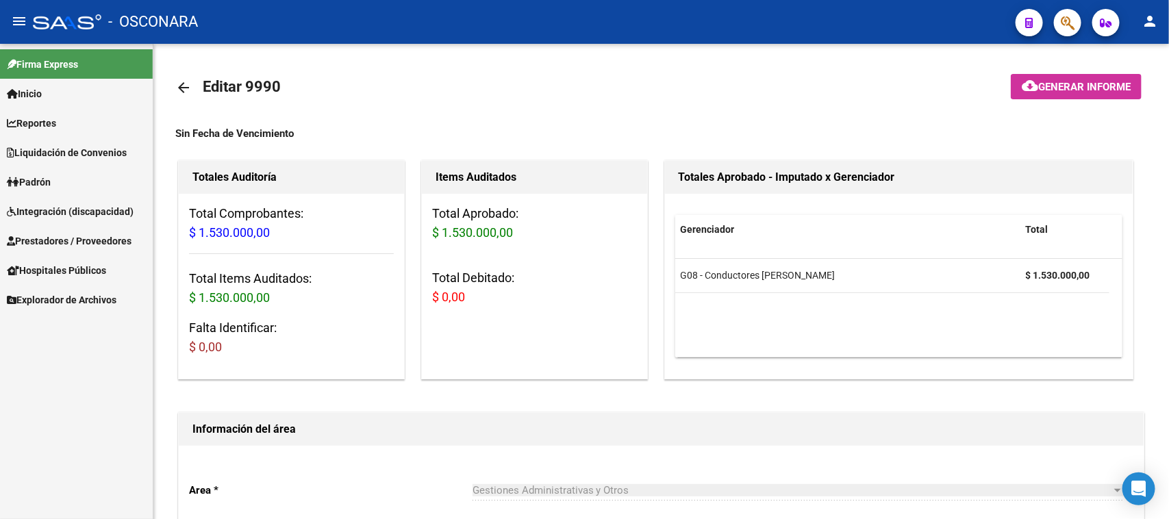
click at [79, 267] on span "Hospitales Públicos" at bounding box center [56, 270] width 99 height 15
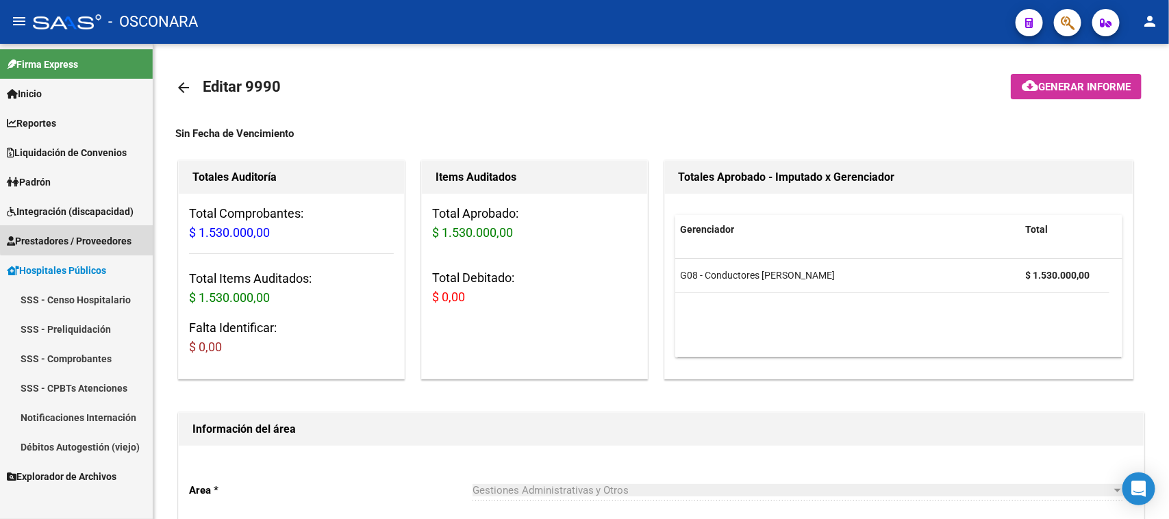
click at [79, 236] on span "Prestadores / Proveedores" at bounding box center [69, 241] width 125 height 15
